Goal: Task Accomplishment & Management: Use online tool/utility

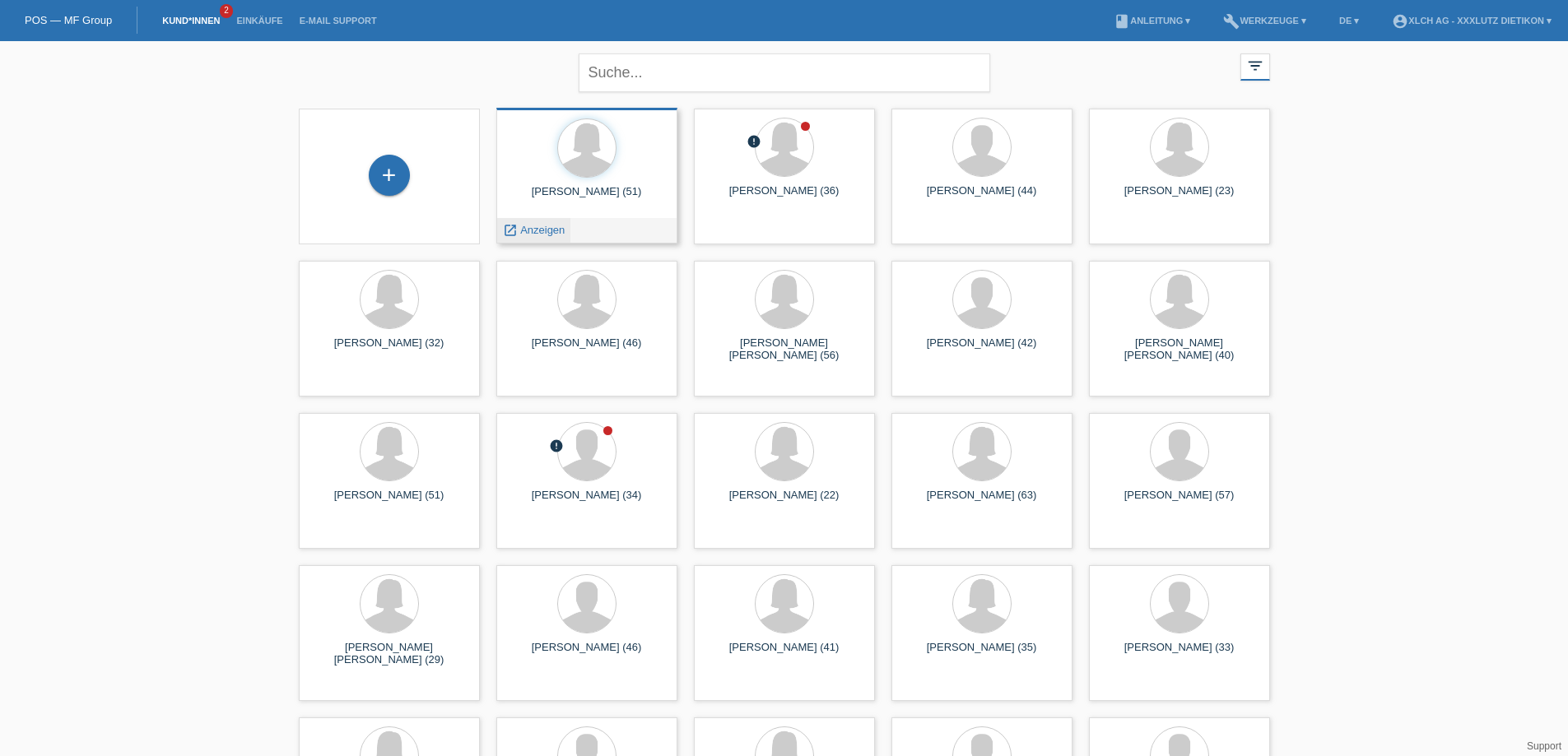
click at [554, 229] on span "Anzeigen" at bounding box center [542, 230] width 44 height 12
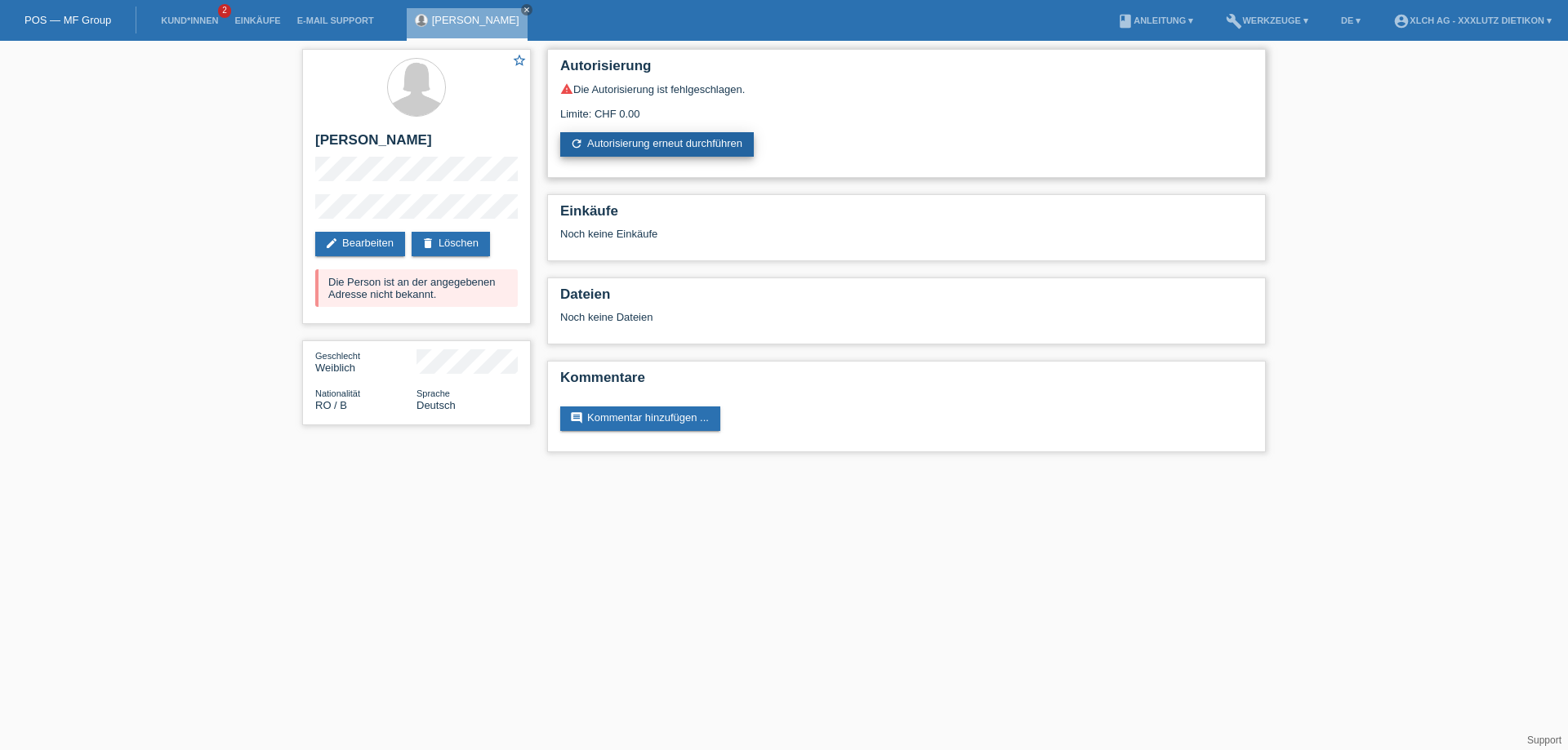
click at [638, 134] on link "refresh Autorisierung erneut durchführen" at bounding box center [657, 144] width 194 height 25
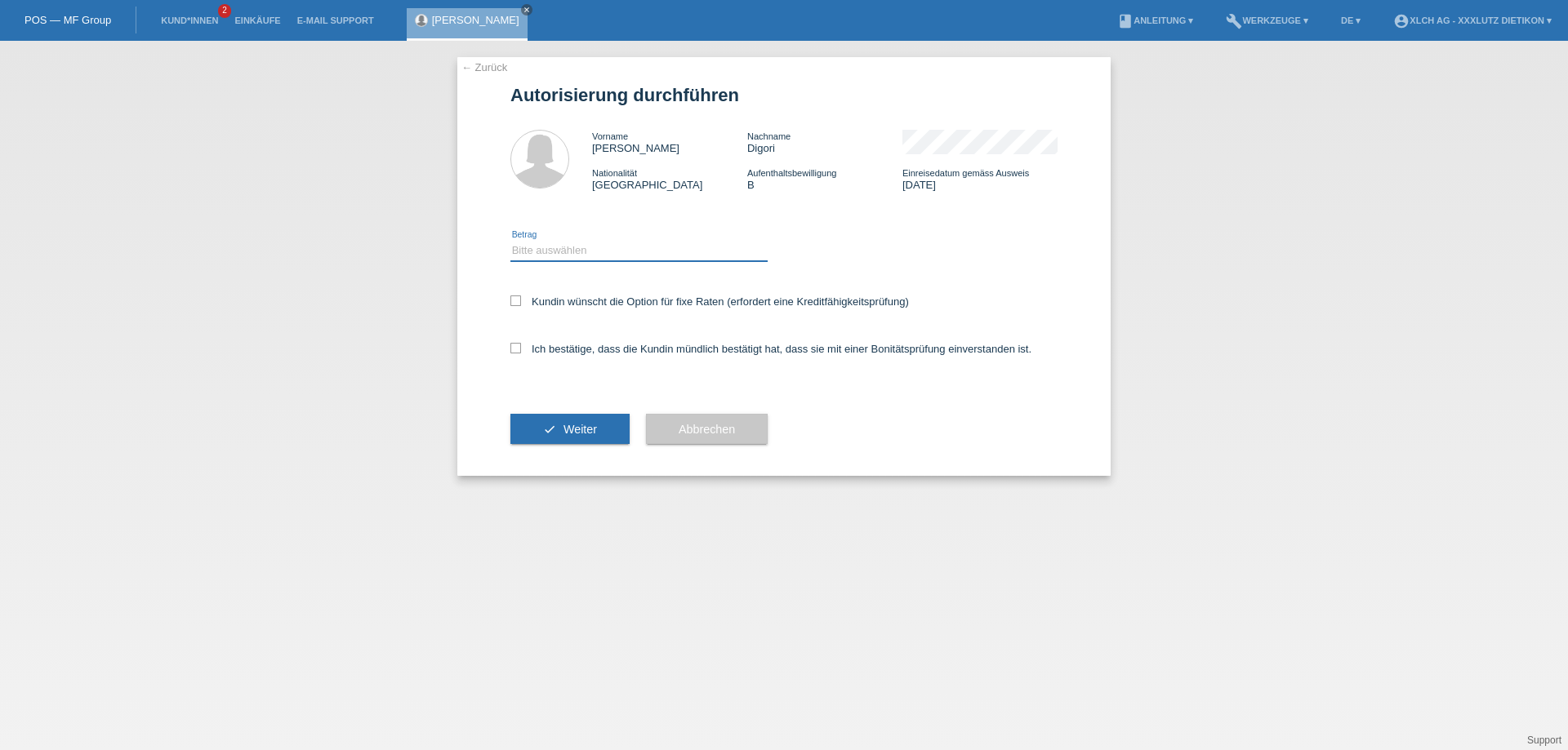
click at [562, 256] on select "Bitte auswählen CHF 1.00 - CHF 499.00 CHF 500.00 - CHF 1'999.00 CHF 2'000.00 - …" at bounding box center [639, 250] width 258 height 20
select select "3"
click at [511, 240] on select "Bitte auswählen CHF 1.00 - CHF 499.00 CHF 500.00 - CHF 1'999.00 CHF 2'000.00 - …" at bounding box center [639, 250] width 258 height 20
click at [509, 347] on div "← Zurück Autorisierung durchführen Vorname Elvira Nachname Digori Nationalität …" at bounding box center [784, 266] width 653 height 419
click at [513, 352] on icon at bounding box center [515, 348] width 10 height 10
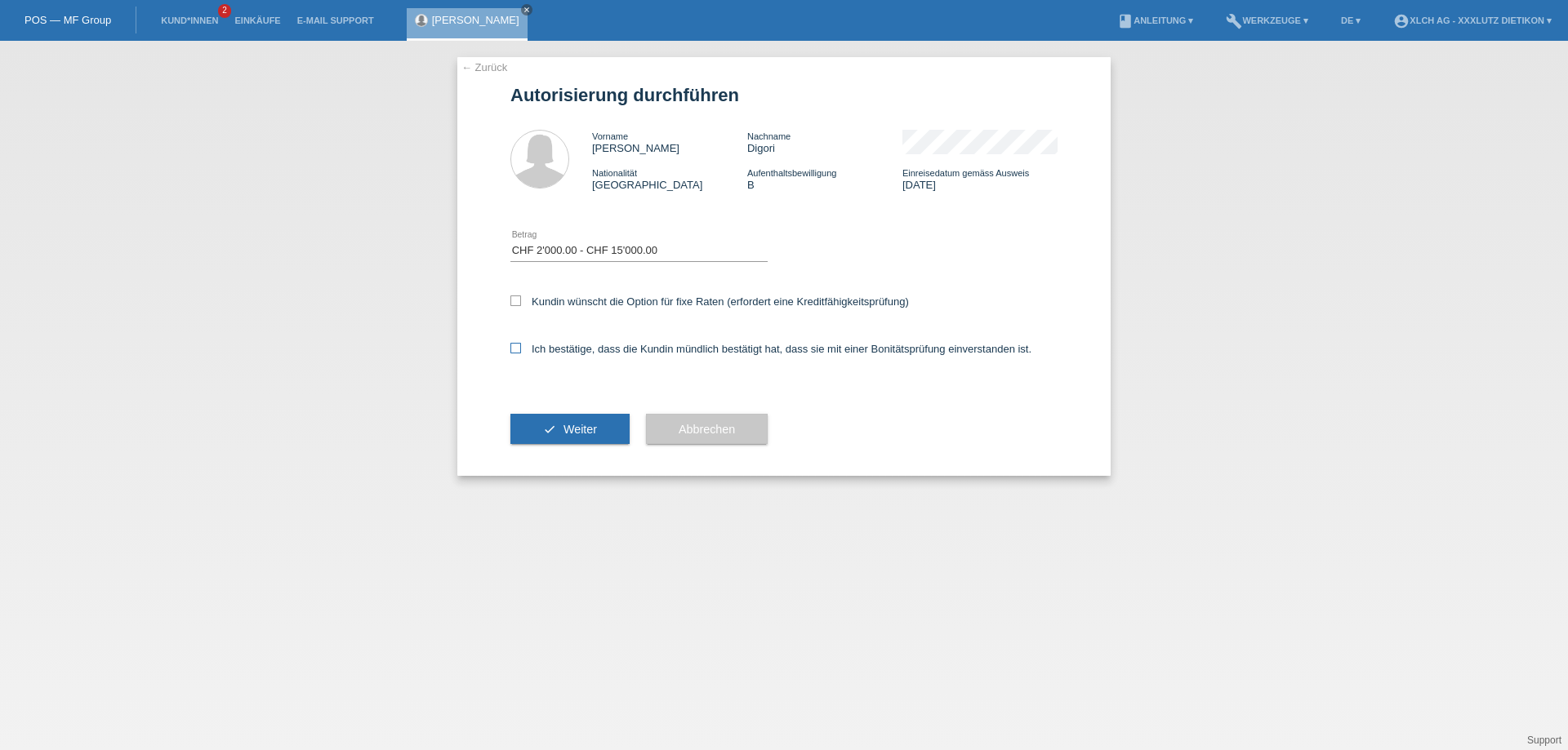
click at [513, 352] on input "Ich bestätige, dass die Kundin mündlich bestätigt hat, dass sie mit einer Bonit…" at bounding box center [515, 348] width 10 height 10
checkbox input "true"
click at [560, 425] on button "check Weiter" at bounding box center [570, 429] width 119 height 31
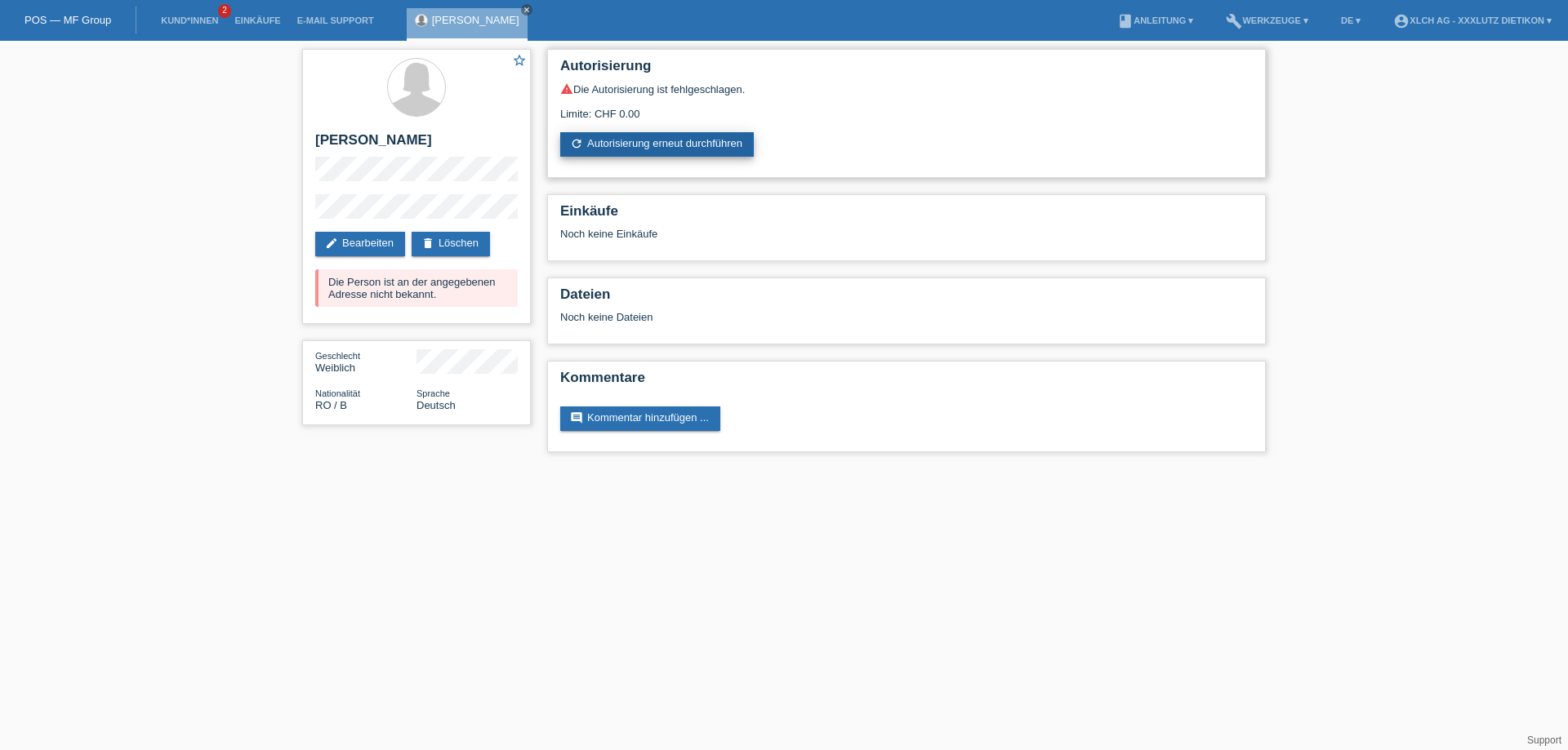
click at [662, 149] on link "refresh Autorisierung erneut durchführen" at bounding box center [657, 144] width 194 height 25
